Goal: Task Accomplishment & Management: Use online tool/utility

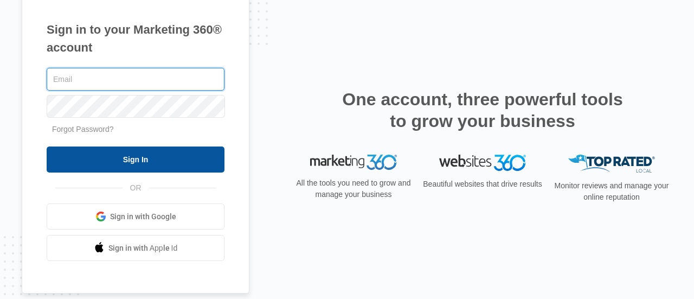
type input "[EMAIL_ADDRESS][DOMAIN_NAME]"
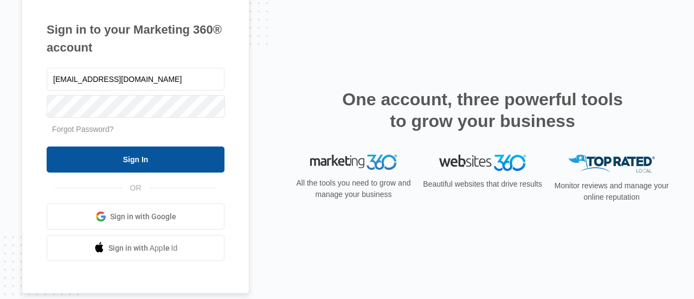
click at [117, 153] on input "Sign In" at bounding box center [136, 159] width 178 height 26
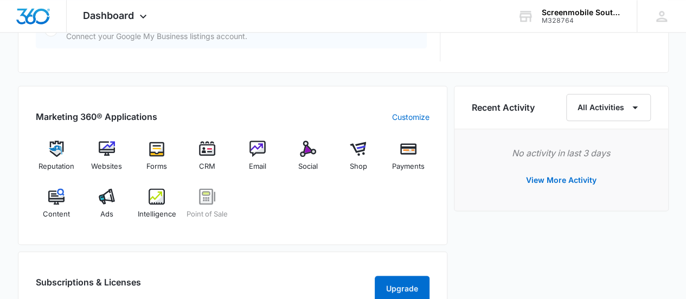
scroll to position [624, 0]
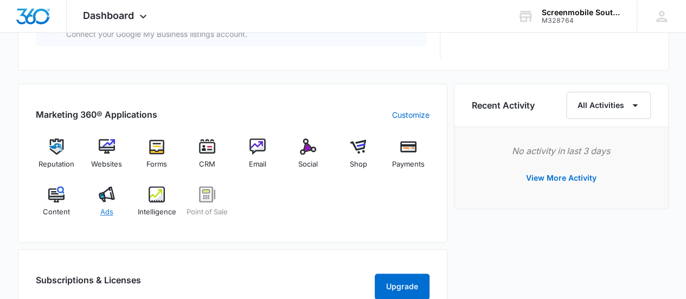
click at [107, 195] on img at bounding box center [107, 194] width 16 height 16
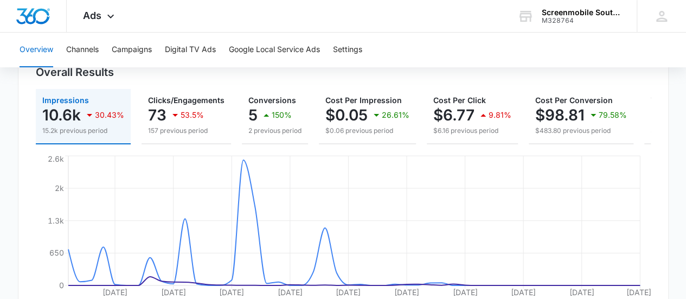
scroll to position [127, 0]
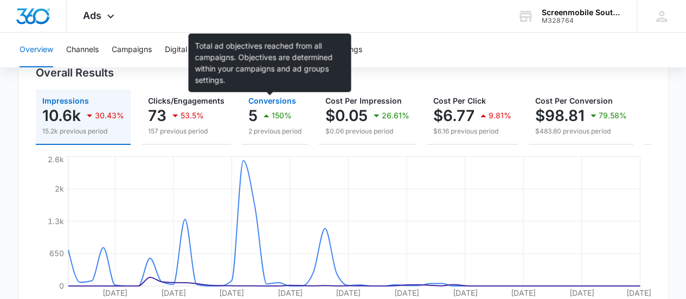
click at [256, 103] on span "Conversions" at bounding box center [272, 100] width 48 height 9
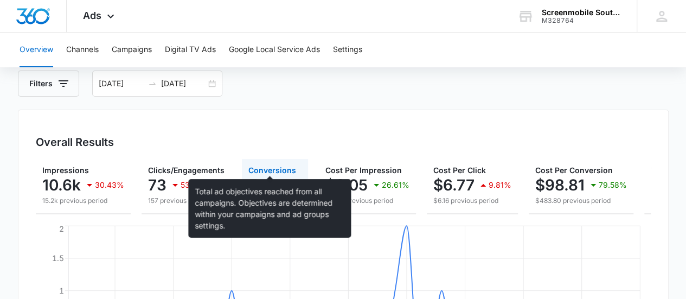
scroll to position [0, 0]
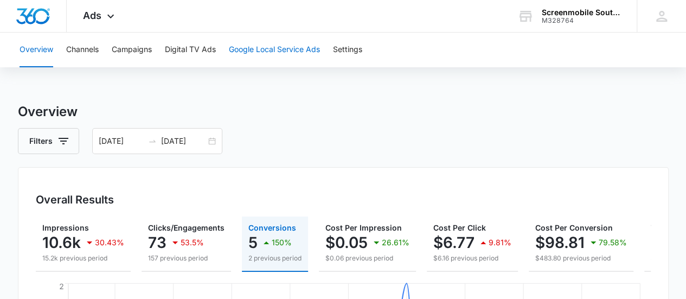
click at [273, 47] on button "Google Local Service Ads" at bounding box center [274, 50] width 91 height 35
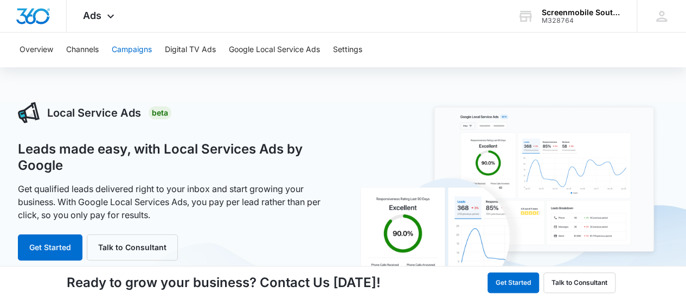
click at [139, 48] on button "Campaigns" at bounding box center [132, 50] width 40 height 35
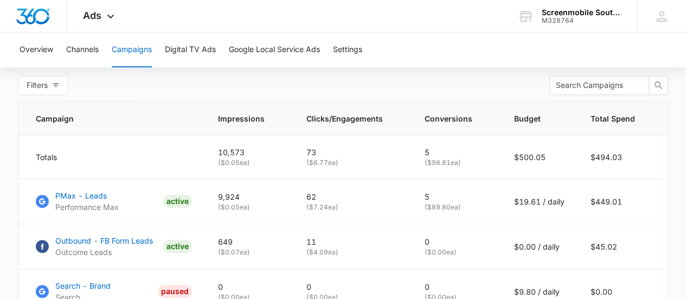
scroll to position [435, 0]
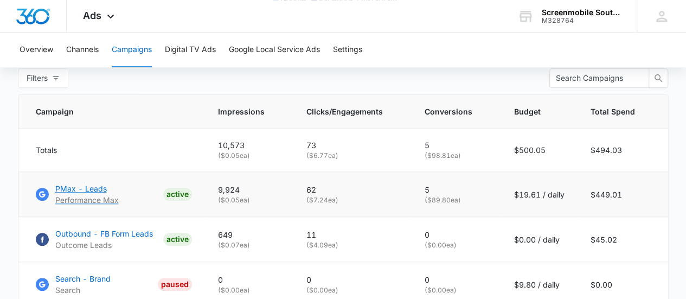
click at [101, 193] on p "PMax - Leads" at bounding box center [86, 188] width 63 height 11
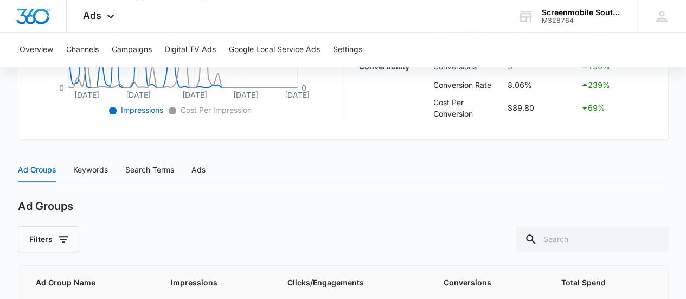
scroll to position [361, 0]
click at [107, 171] on div "Keywords" at bounding box center [90, 169] width 35 height 12
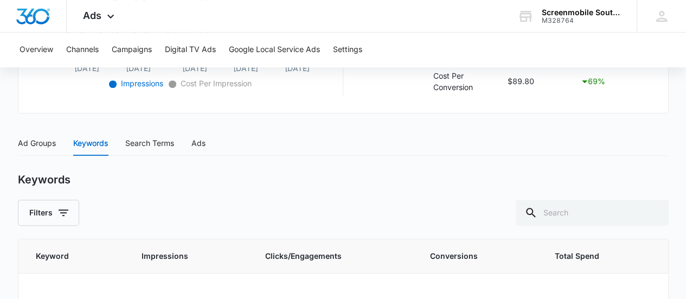
scroll to position [387, 0]
click at [160, 140] on div "Search Terms" at bounding box center [149, 144] width 49 height 12
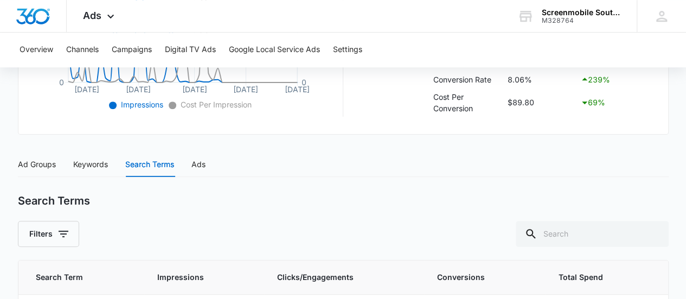
scroll to position [366, 0]
click at [199, 160] on div "Ads" at bounding box center [198, 165] width 14 height 12
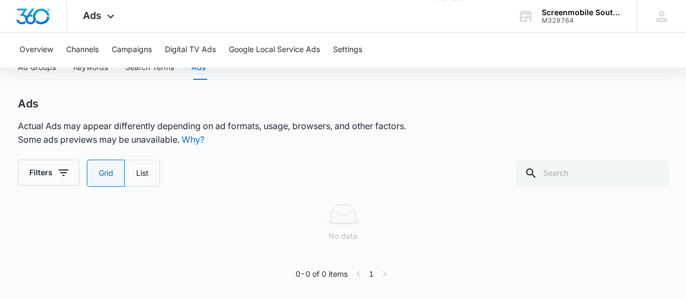
scroll to position [0, 0]
